Goal: Task Accomplishment & Management: Use online tool/utility

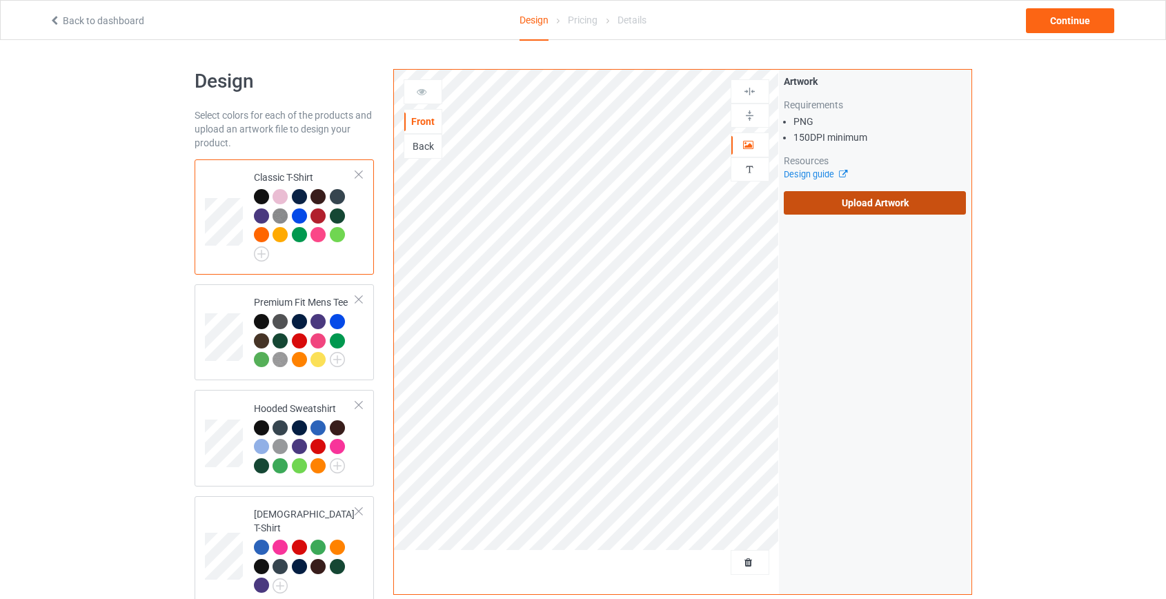
click at [834, 203] on label "Upload Artwork" at bounding box center [875, 202] width 183 height 23
click at [0, 0] on input "Upload Artwork" at bounding box center [0, 0] width 0 height 0
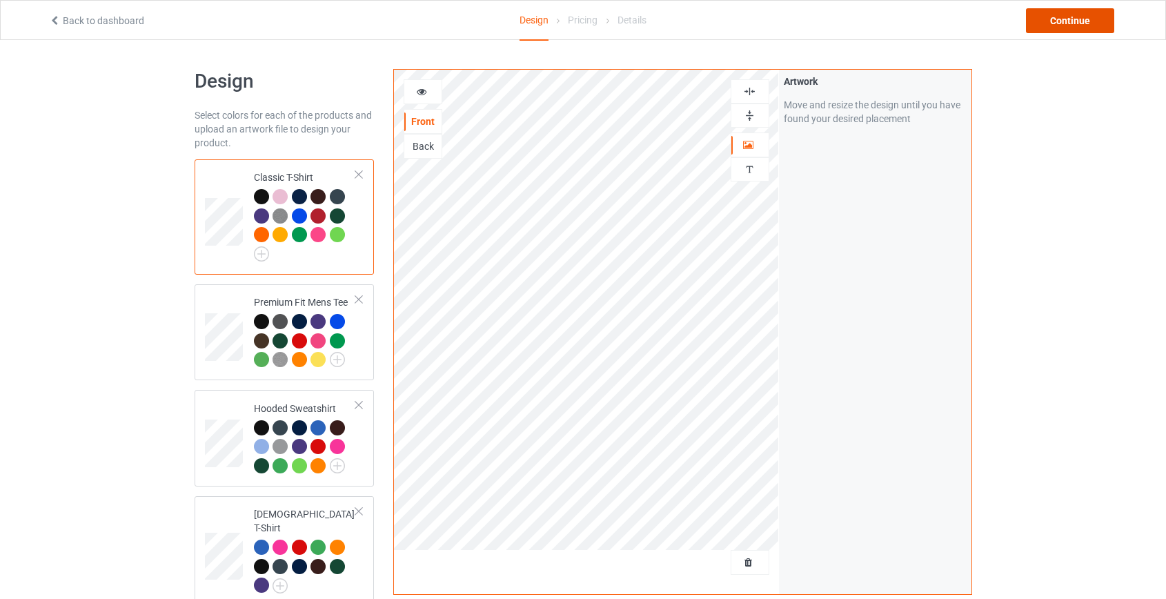
click at [1085, 22] on div "Continue" at bounding box center [1070, 20] width 88 height 25
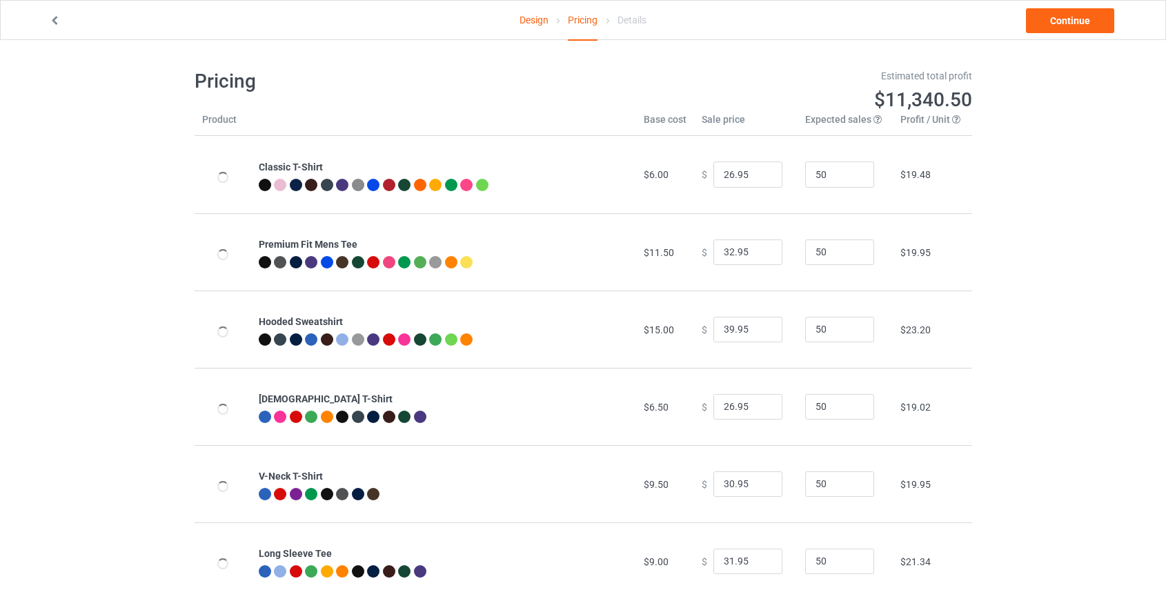
type input "46.95"
type input "39.95"
drag, startPoint x: 726, startPoint y: 327, endPoint x: 647, endPoint y: 333, distance: 78.8
click at [647, 333] on tr "Hooded Sweatshirt $19.00 $ 46.95 50 $25.99" at bounding box center [584, 328] width 778 height 77
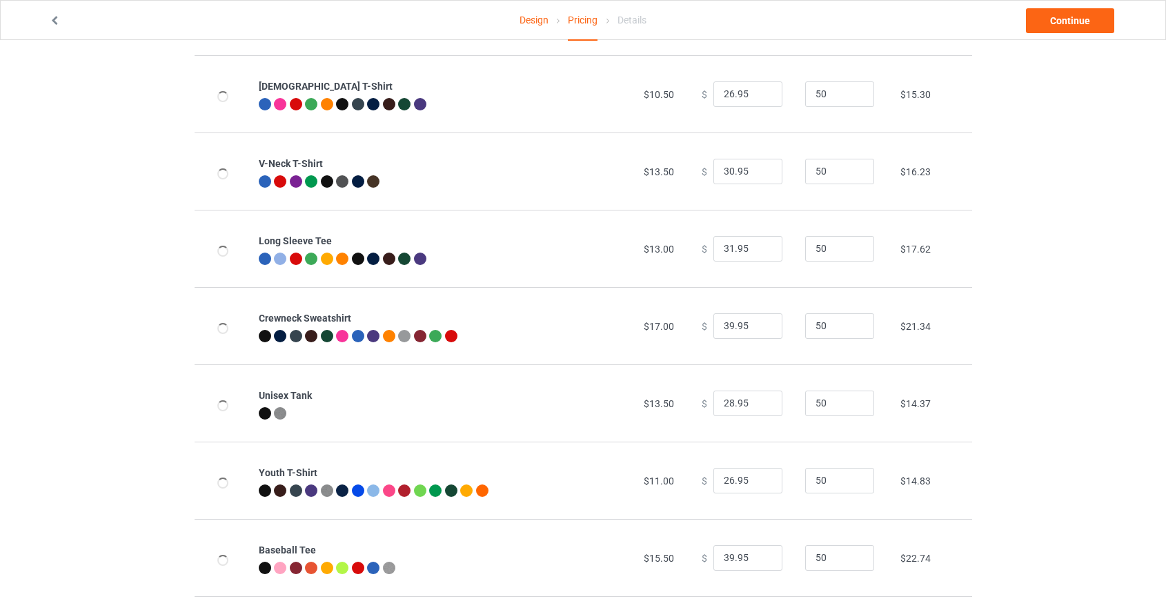
scroll to position [313, 0]
type input "39.95"
click at [724, 322] on input "39.95" at bounding box center [747, 326] width 69 height 26
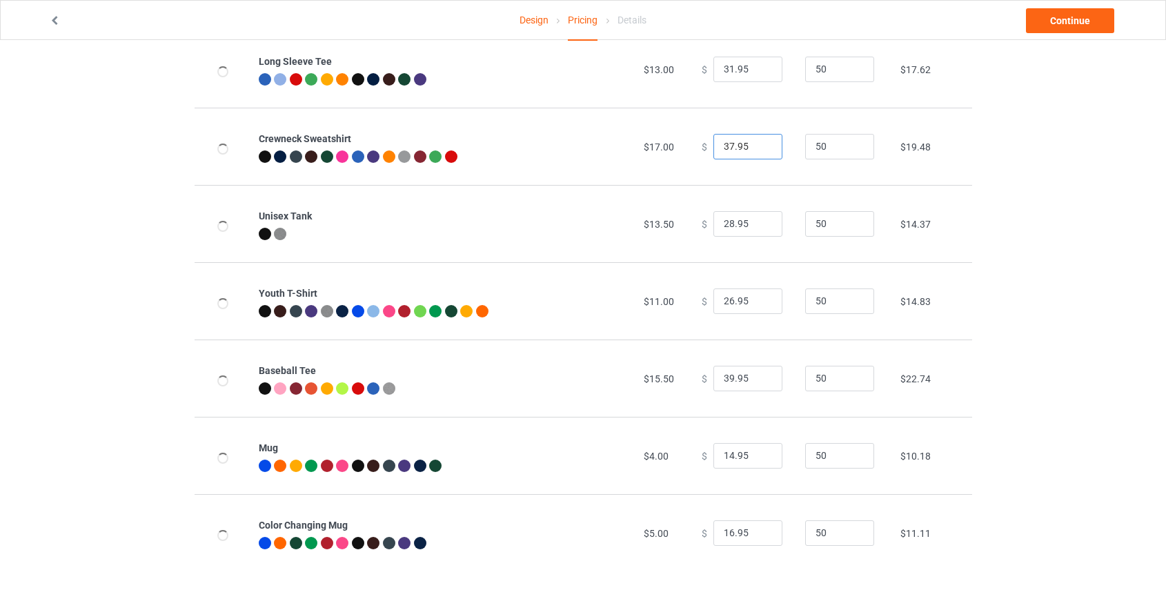
scroll to position [493, 0]
type input "37.95"
click at [721, 373] on input "39.95" at bounding box center [747, 378] width 69 height 26
type input "35.95"
click at [1055, 20] on link "Continue" at bounding box center [1070, 20] width 88 height 25
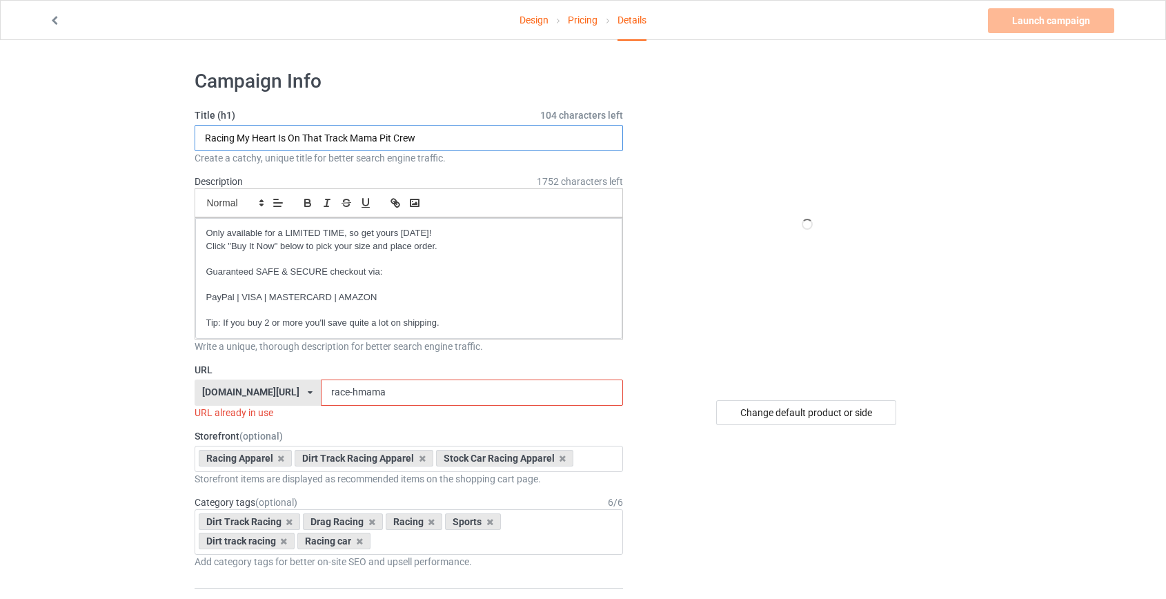
click at [365, 138] on input "Racing My Heart Is On That Track Mama Pit Crew" at bounding box center [409, 138] width 429 height 26
type input "Racing My Heart Is On That Track Grandma Pit Crew"
drag, startPoint x: 347, startPoint y: 391, endPoint x: 319, endPoint y: 391, distance: 27.6
click at [321, 391] on input "race-hmama" at bounding box center [472, 392] width 302 height 26
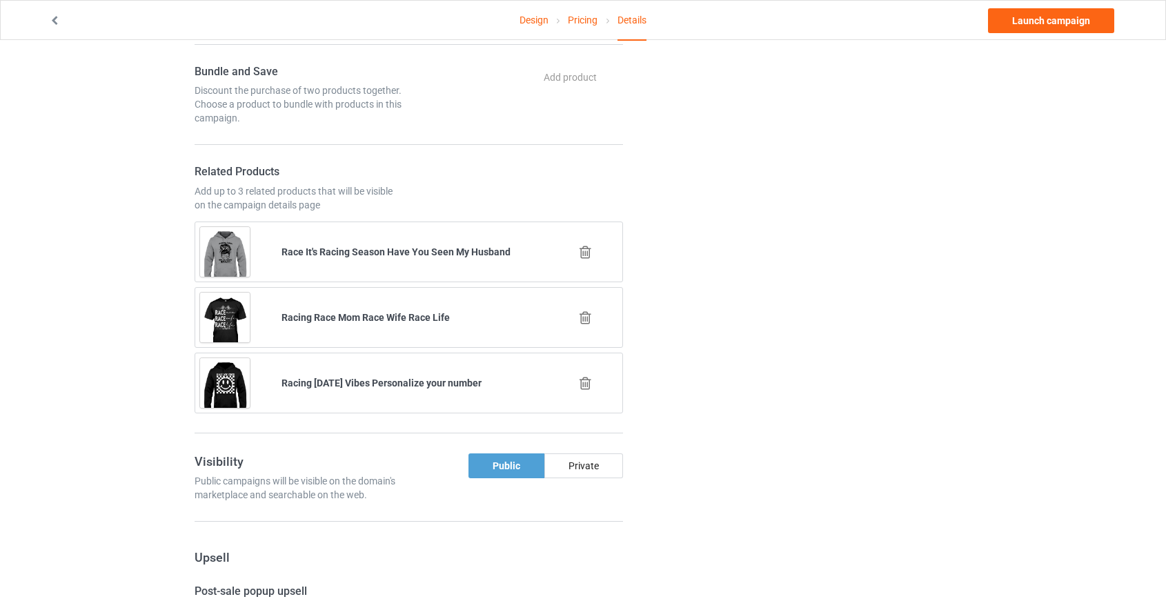
scroll to position [1066, 0]
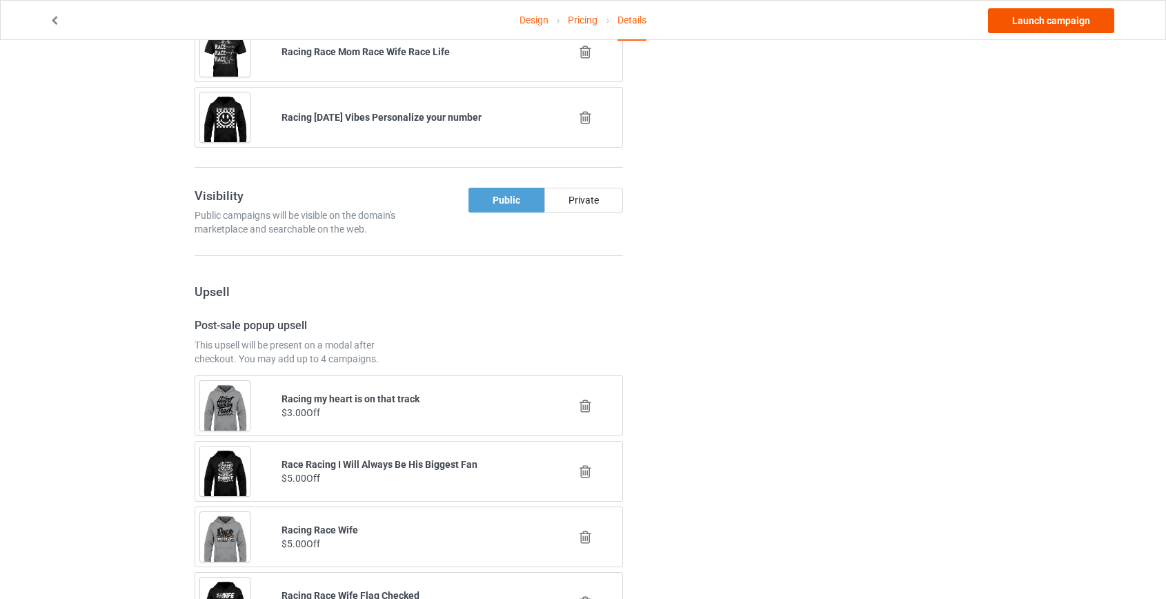
type input "race-hgrandma"
click at [1021, 23] on link "Launch campaign" at bounding box center [1051, 20] width 126 height 25
